Goal: Task Accomplishment & Management: Manage account settings

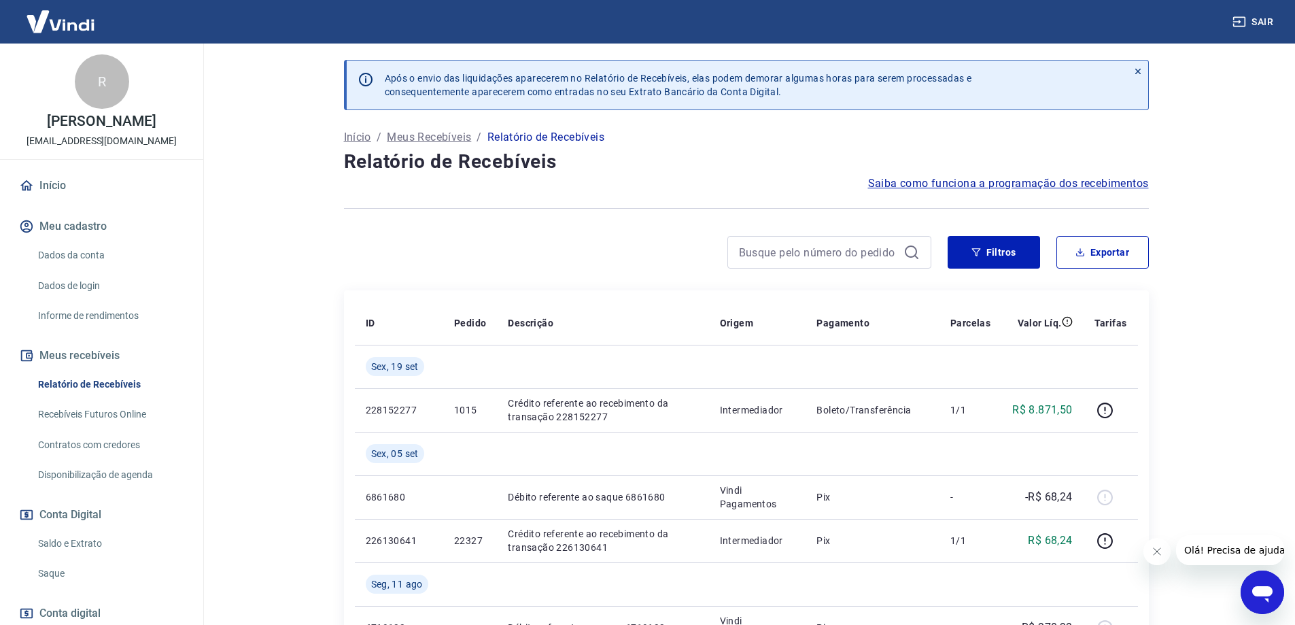
click at [443, 139] on p "Meus Recebíveis" at bounding box center [429, 137] width 84 height 16
click at [129, 425] on link "Recebíveis Futuros Online" at bounding box center [110, 414] width 154 height 28
